Goal: Task Accomplishment & Management: Manage account settings

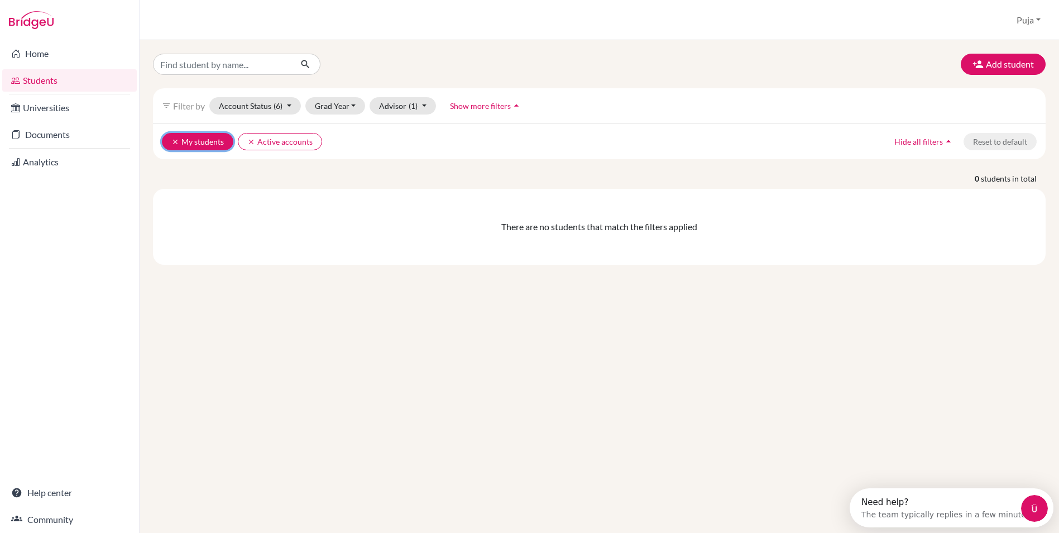
click at [179, 146] on button "clear My students" at bounding box center [197, 141] width 71 height 17
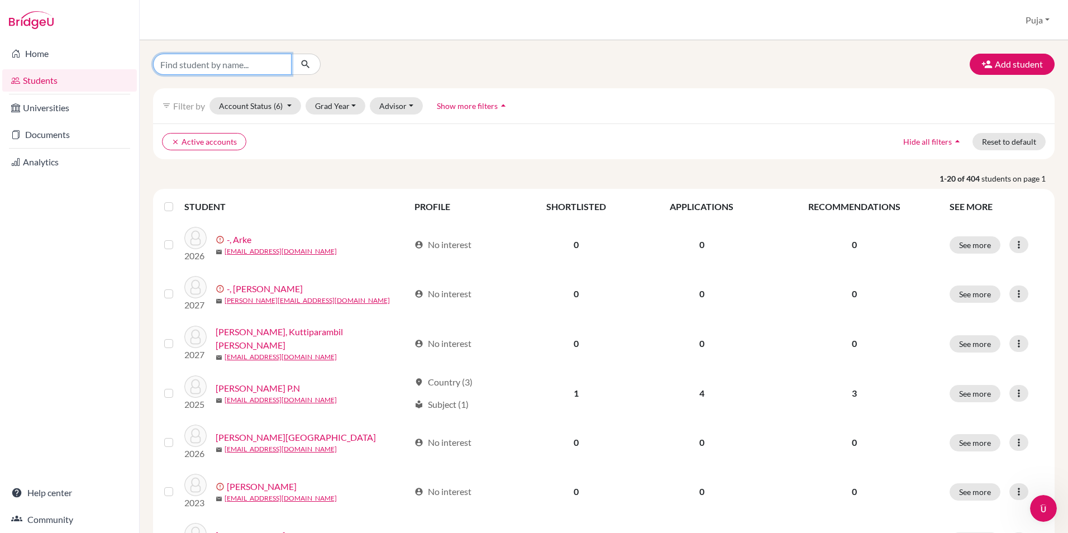
click at [178, 59] on input "Find student by name..." at bounding box center [222, 64] width 138 height 21
type input "[PERSON_NAME]"
click button "submit" at bounding box center [306, 64] width 30 height 21
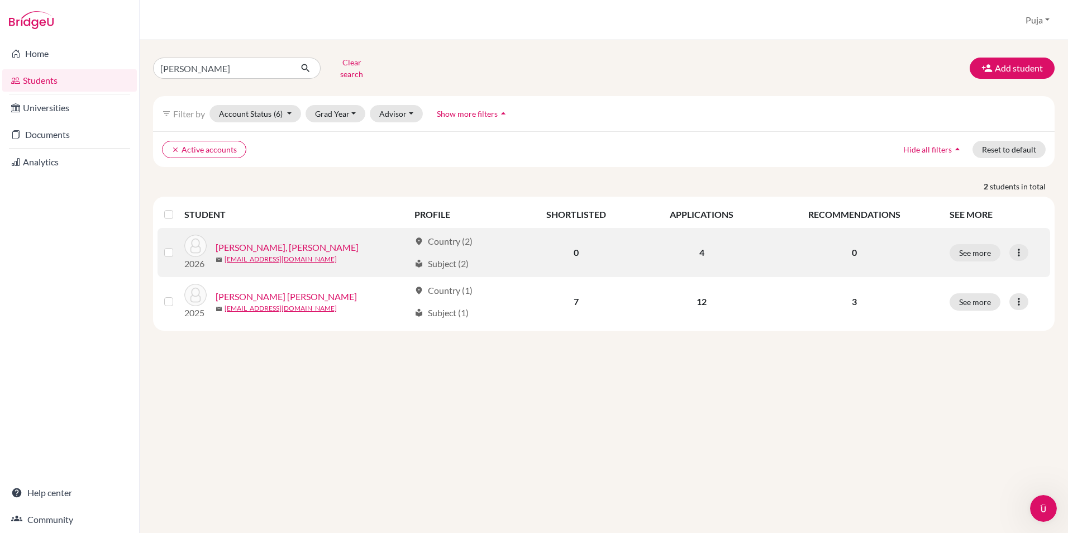
click at [274, 245] on link "[PERSON_NAME], [PERSON_NAME]" at bounding box center [287, 247] width 143 height 13
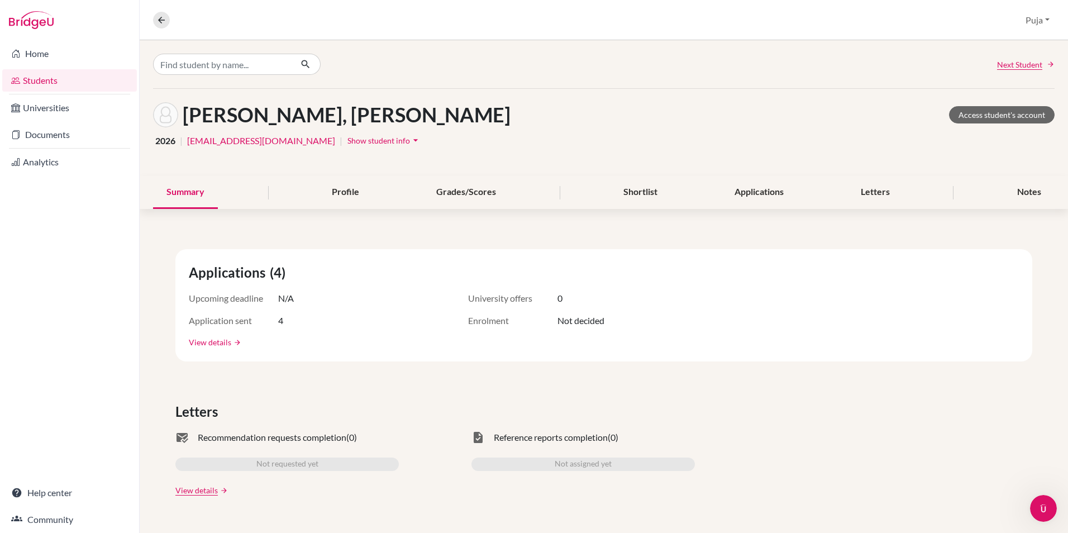
click at [228, 346] on link "View details" at bounding box center [210, 342] width 42 height 12
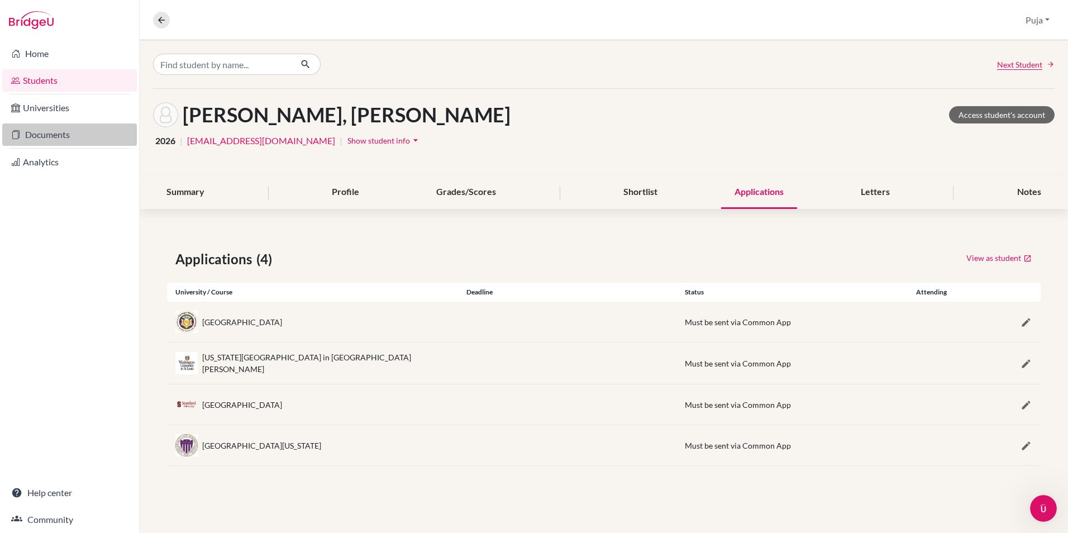
click at [85, 137] on link "Documents" at bounding box center [69, 134] width 135 height 22
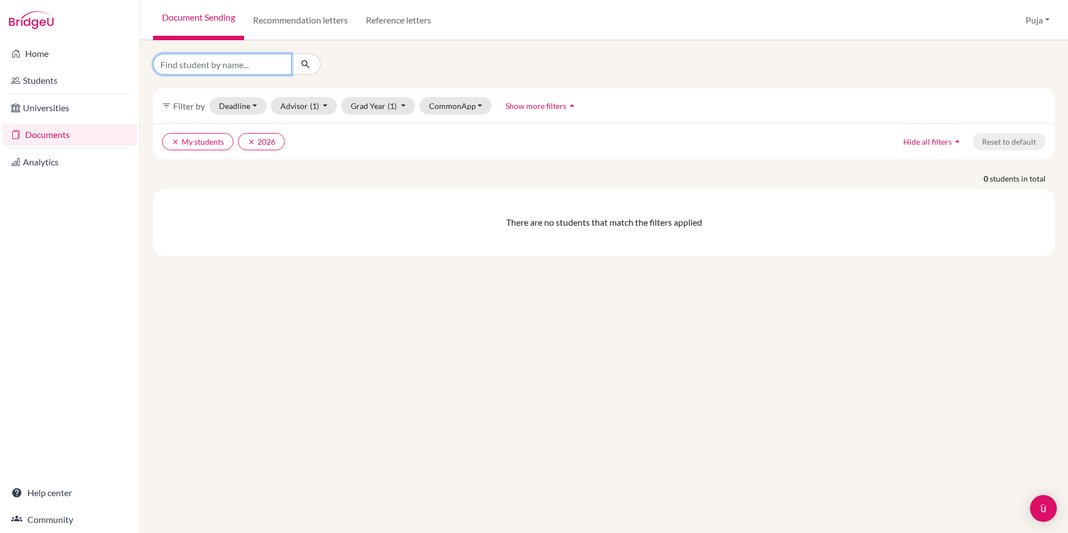
click at [227, 69] on input "Find student by name..." at bounding box center [222, 64] width 138 height 21
type input "tanvi"
click button "submit" at bounding box center [306, 64] width 30 height 21
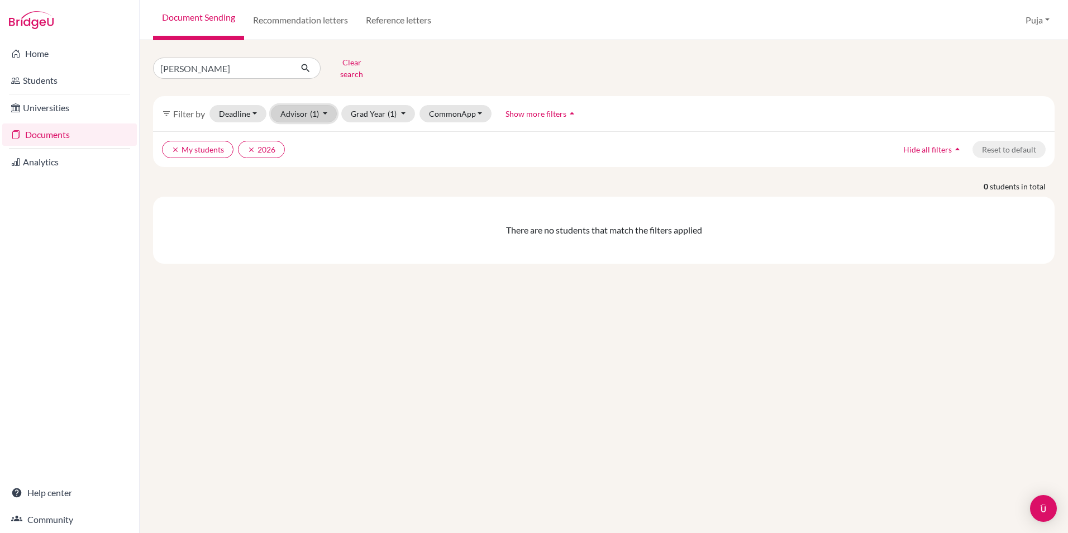
click at [294, 108] on button "Advisor (1)" at bounding box center [304, 113] width 66 height 17
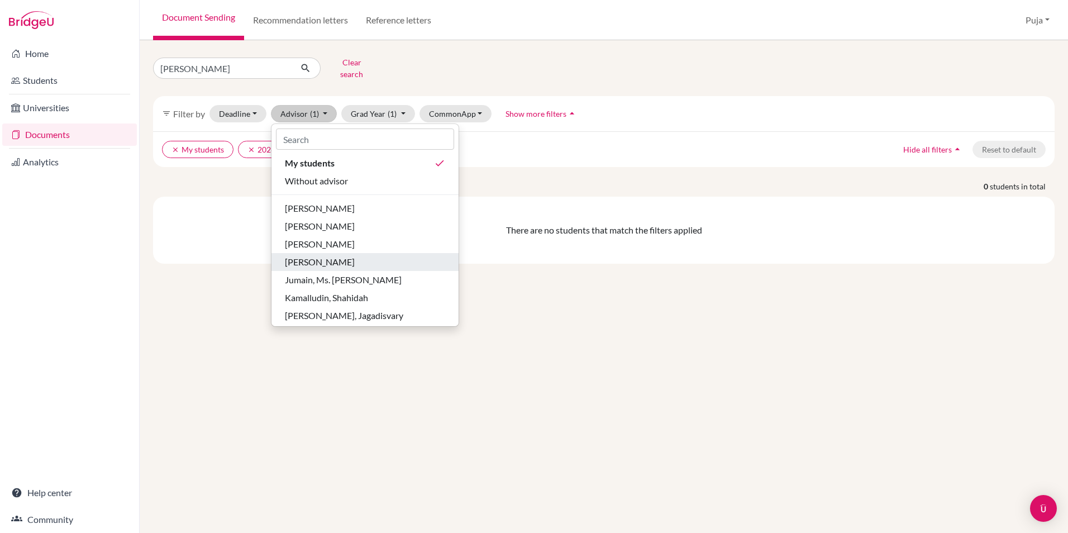
click at [355, 255] on span "Dharmarajan, Hariharan" at bounding box center [320, 261] width 70 height 13
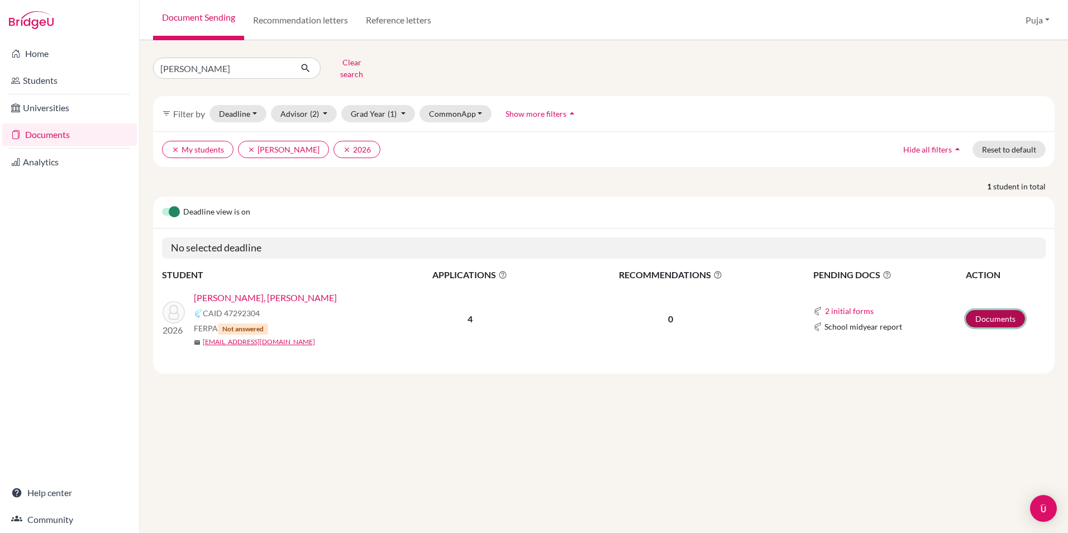
click at [993, 310] on link "Documents" at bounding box center [995, 318] width 59 height 17
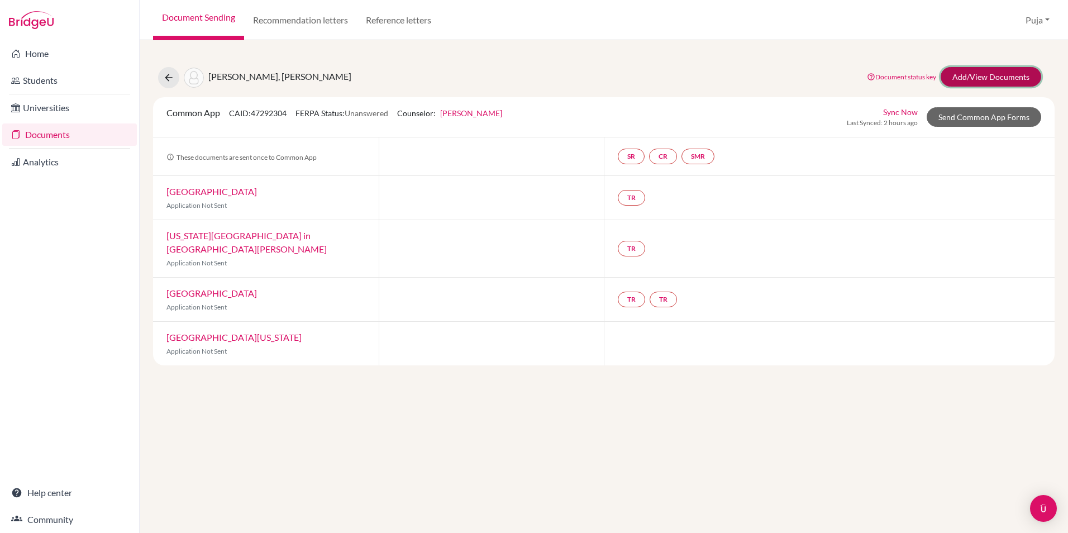
click at [986, 82] on link "Add/View Documents" at bounding box center [990, 77] width 101 height 20
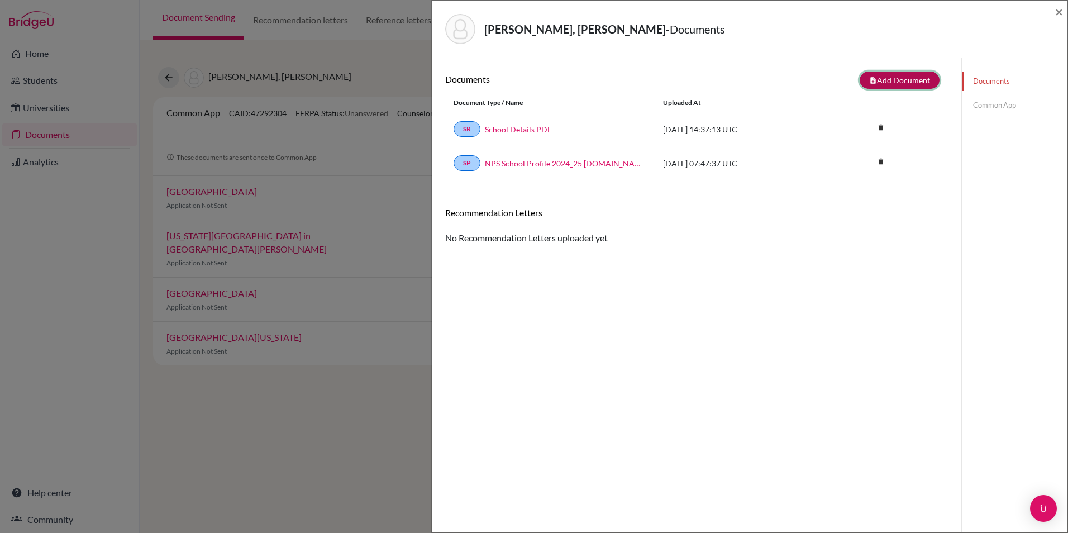
click at [918, 87] on button "note_add Add Document" at bounding box center [899, 79] width 80 height 17
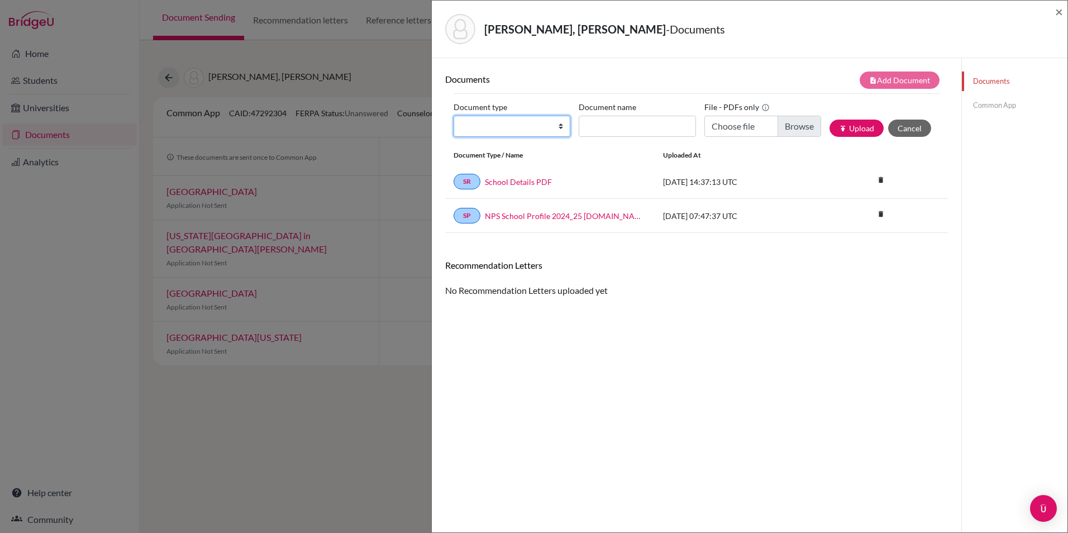
click at [563, 125] on select "Change explanation for Common App reports Counselor recommendation Internationa…" at bounding box center [511, 126] width 117 height 21
click at [838, 329] on div "Documents note_add Add Document Document type Change explanation for Common App…" at bounding box center [696, 324] width 503 height 506
click at [1058, 12] on span "×" at bounding box center [1059, 11] width 8 height 16
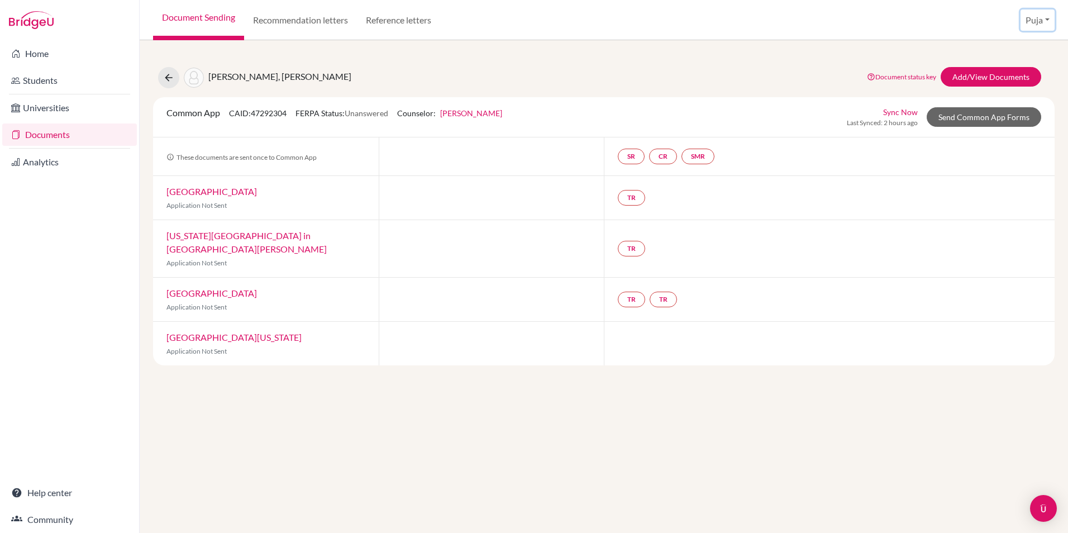
click at [1044, 21] on button "Puja" at bounding box center [1037, 19] width 34 height 21
click at [1016, 99] on button "Log out" at bounding box center [1011, 91] width 88 height 18
